Goal: Task Accomplishment & Management: Manage account settings

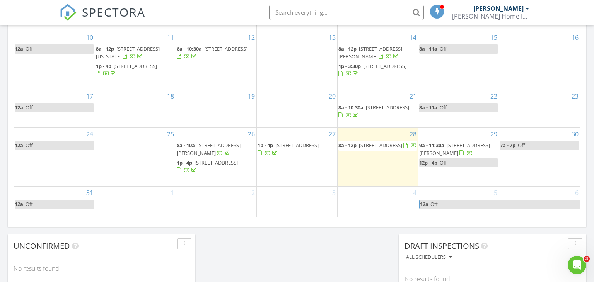
scroll to position [496, 0]
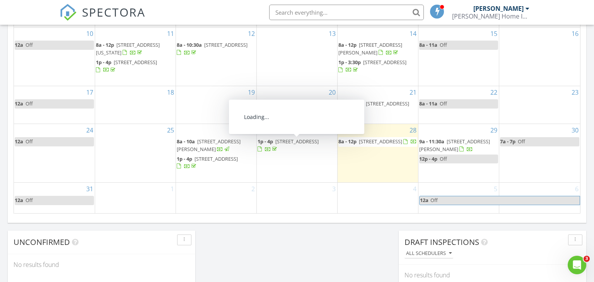
click at [284, 145] on span "[STREET_ADDRESS]" at bounding box center [297, 141] width 43 height 7
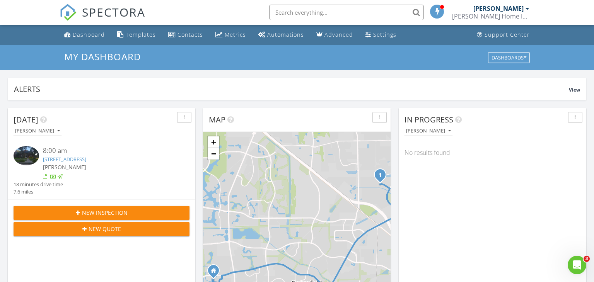
click at [325, 14] on input "text" at bounding box center [346, 12] width 155 height 15
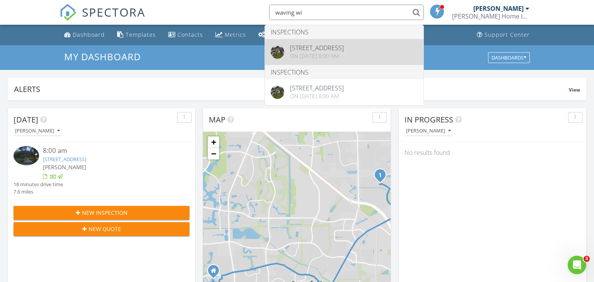
type input "waving wi"
